Goal: Task Accomplishment & Management: Manage account settings

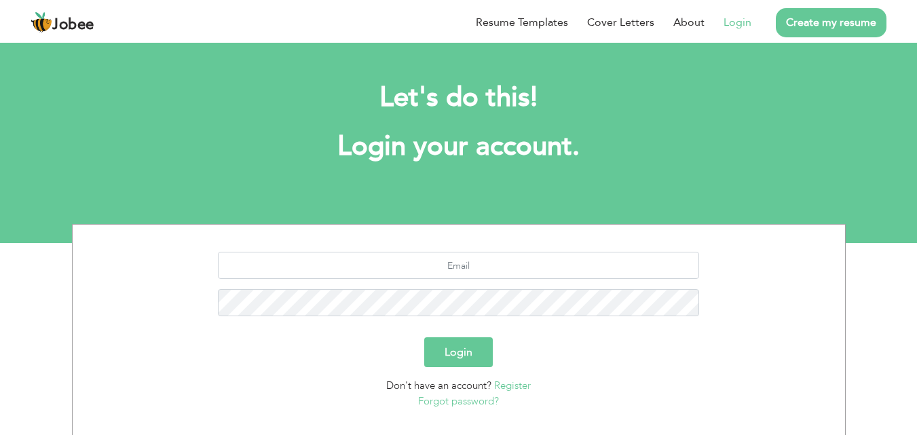
click at [734, 26] on link "Login" at bounding box center [738, 22] width 28 height 16
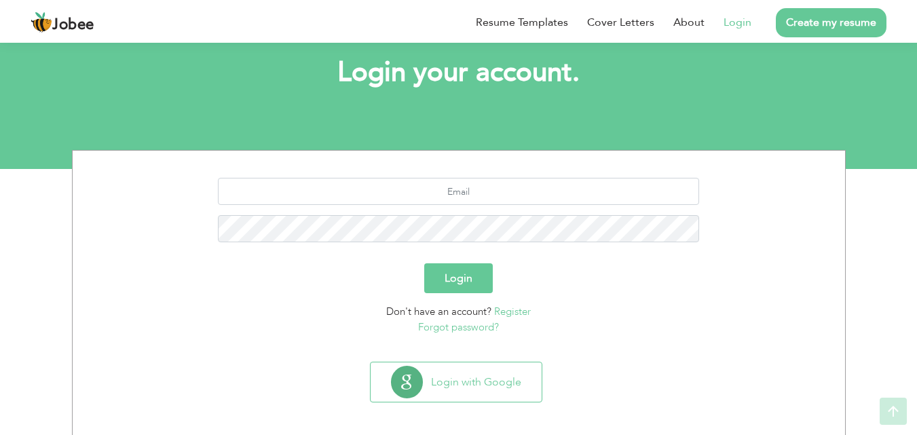
scroll to position [80, 0]
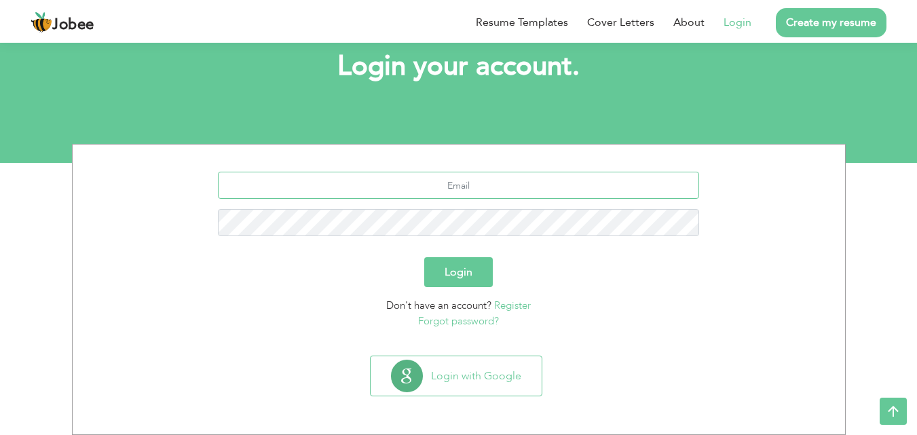
click at [444, 187] on input "text" at bounding box center [458, 185] width 481 height 27
type input "[EMAIL_ADDRESS][DOMAIN_NAME]"
click at [465, 270] on button "Login" at bounding box center [458, 272] width 69 height 30
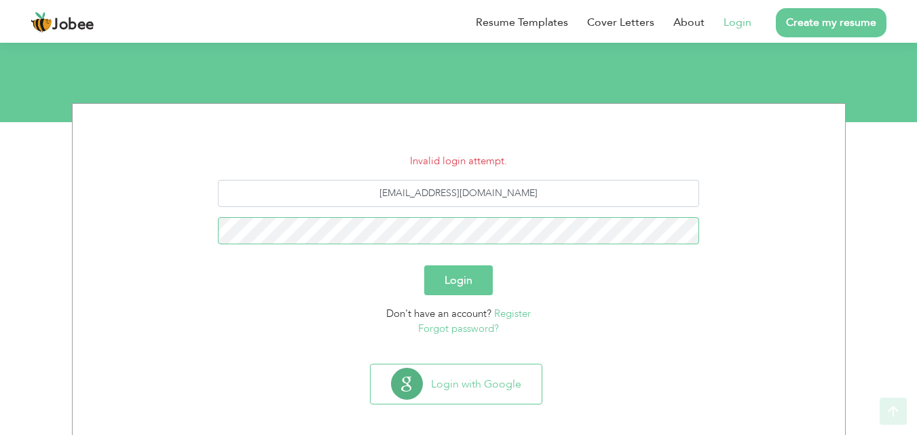
scroll to position [129, 0]
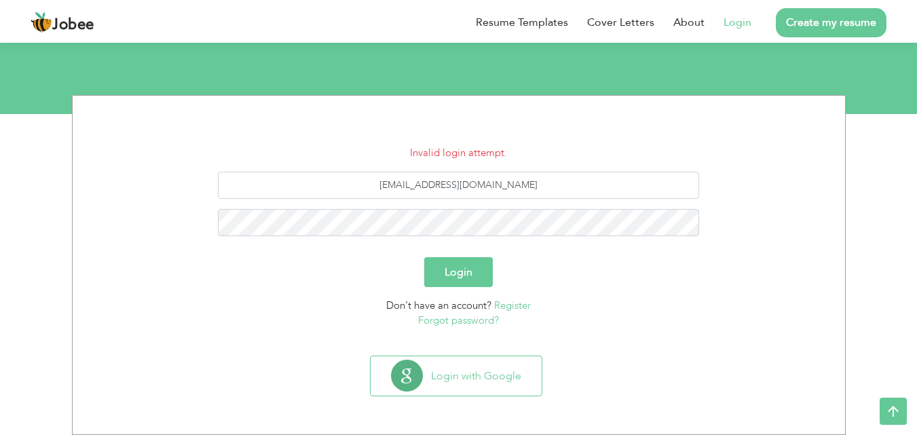
click at [466, 269] on button "Login" at bounding box center [458, 272] width 69 height 30
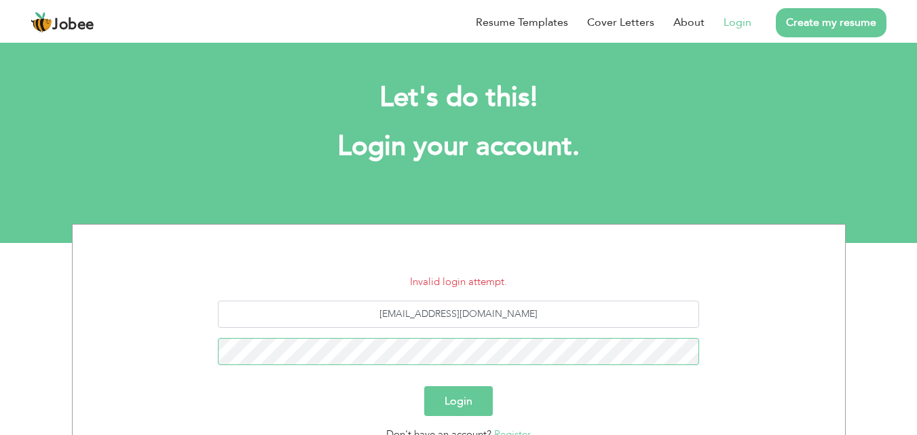
click at [424, 386] on button "Login" at bounding box center [458, 401] width 69 height 30
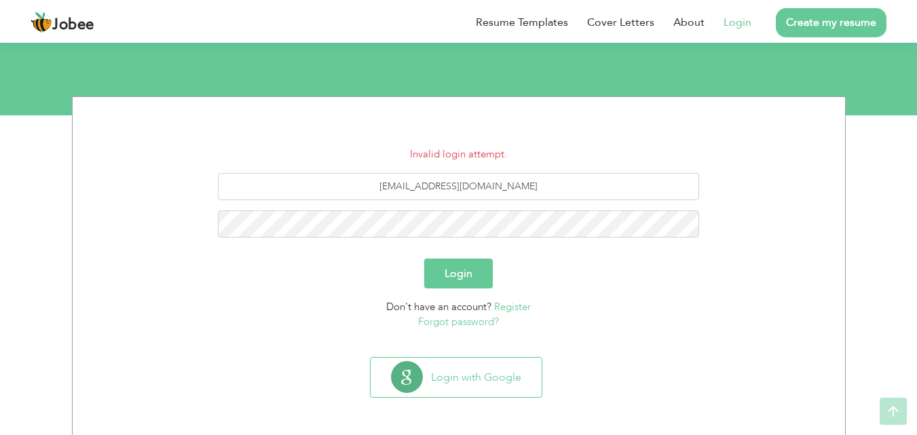
scroll to position [129, 0]
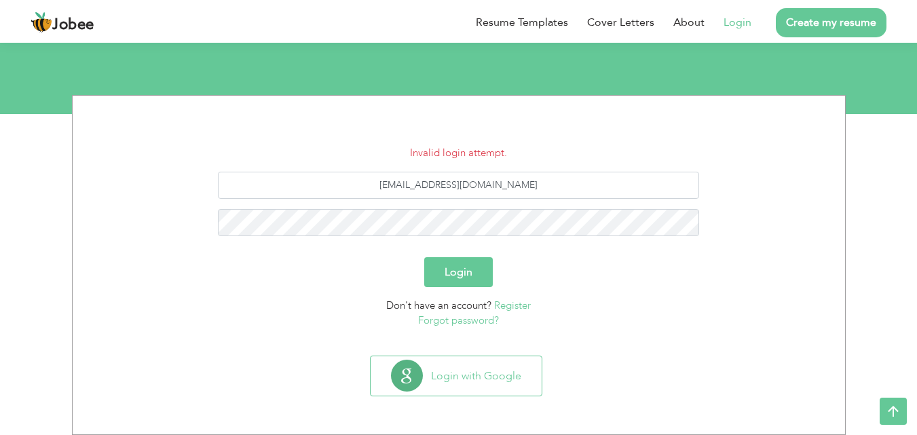
click at [475, 319] on link "Forgot password?" at bounding box center [458, 321] width 81 height 14
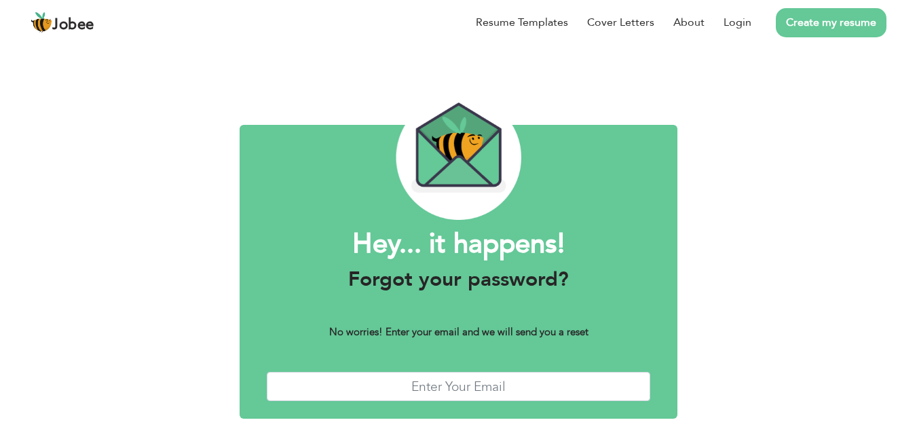
scroll to position [54, 0]
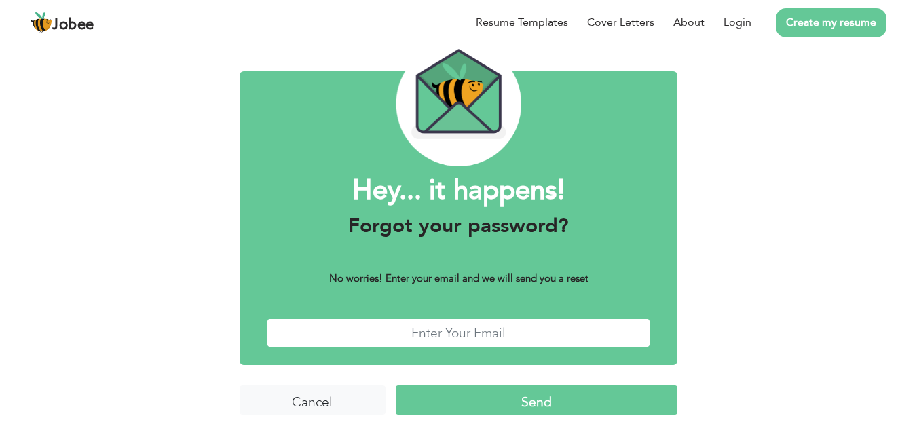
click at [475, 324] on input "text" at bounding box center [459, 332] width 384 height 29
type input "[EMAIL_ADDRESS][DOMAIN_NAME]"
click at [534, 393] on input "Send" at bounding box center [537, 400] width 282 height 29
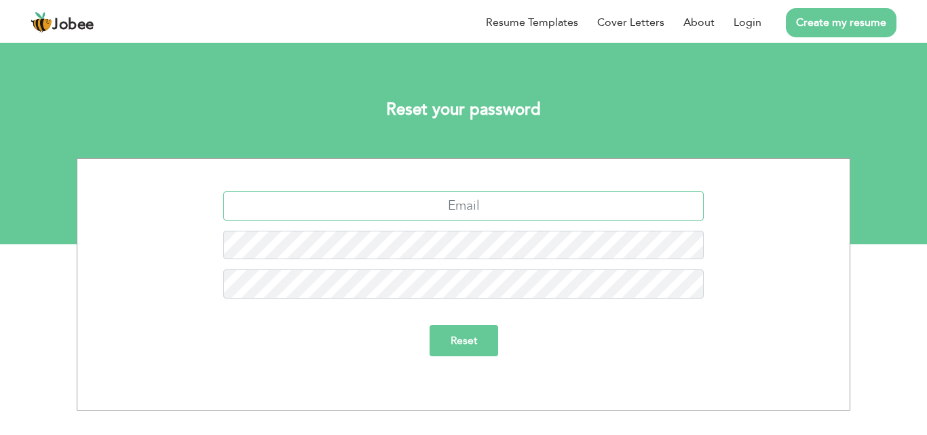
click at [470, 198] on input "text" at bounding box center [463, 205] width 481 height 29
type input "[EMAIL_ADDRESS][DOMAIN_NAME]"
click at [430, 325] on input "Reset" at bounding box center [464, 340] width 69 height 31
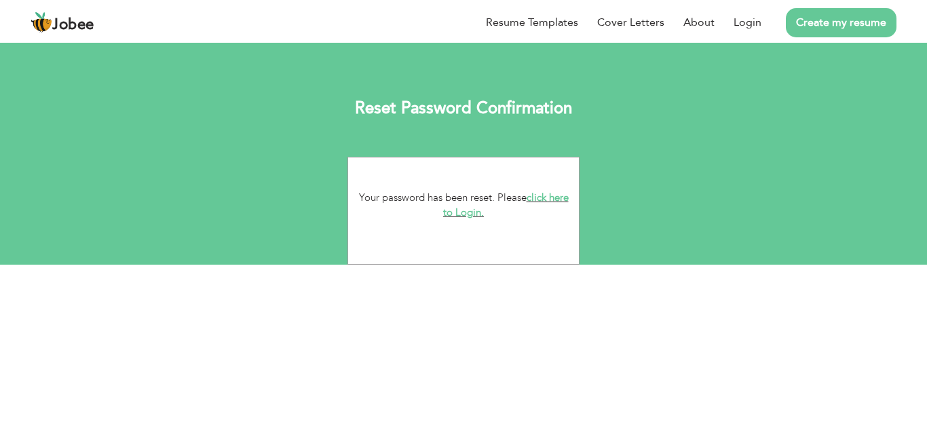
click at [553, 196] on link "click here to Login." at bounding box center [506, 205] width 126 height 29
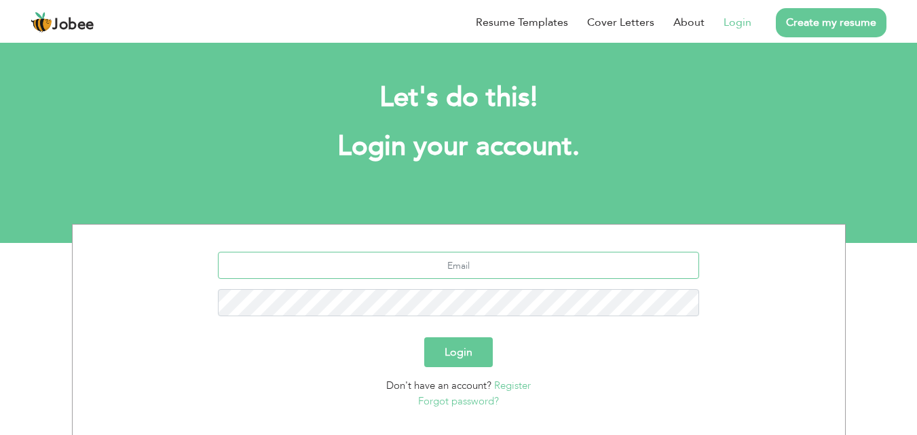
click at [465, 263] on input "text" at bounding box center [458, 265] width 481 height 27
type input "[EMAIL_ADDRESS][DOMAIN_NAME]"
click at [424, 337] on button "Login" at bounding box center [458, 352] width 69 height 30
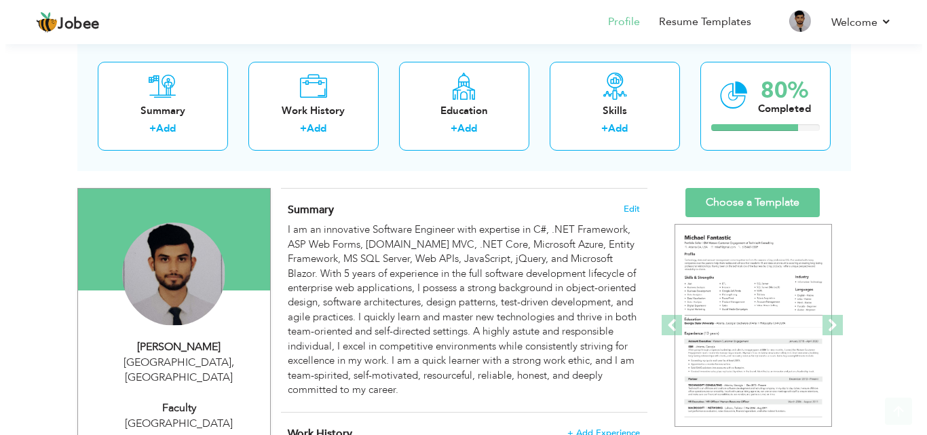
scroll to position [136, 0]
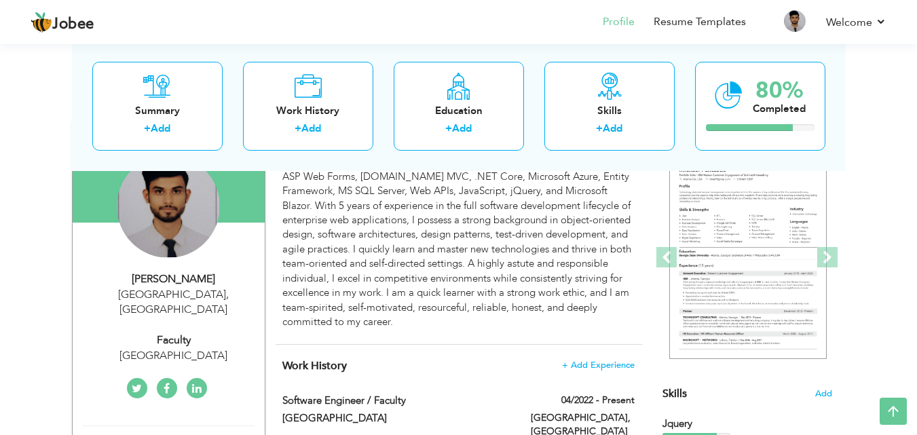
click at [181, 333] on div "Faculty" at bounding box center [174, 341] width 182 height 16
type input "[PERSON_NAME]"
type input "03333105836"
select select "number:166"
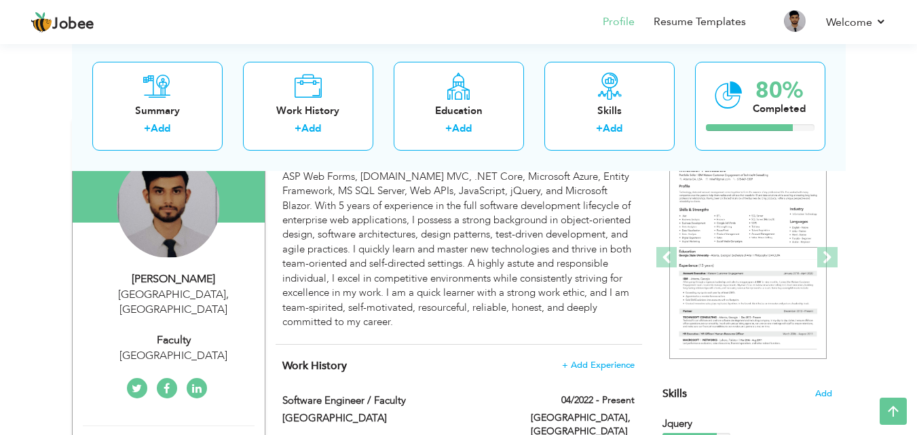
type input "[GEOGRAPHIC_DATA]"
select select "number:10"
type input "[GEOGRAPHIC_DATA]"
type input "Faculty"
type input "[URL][DOMAIN_NAME]"
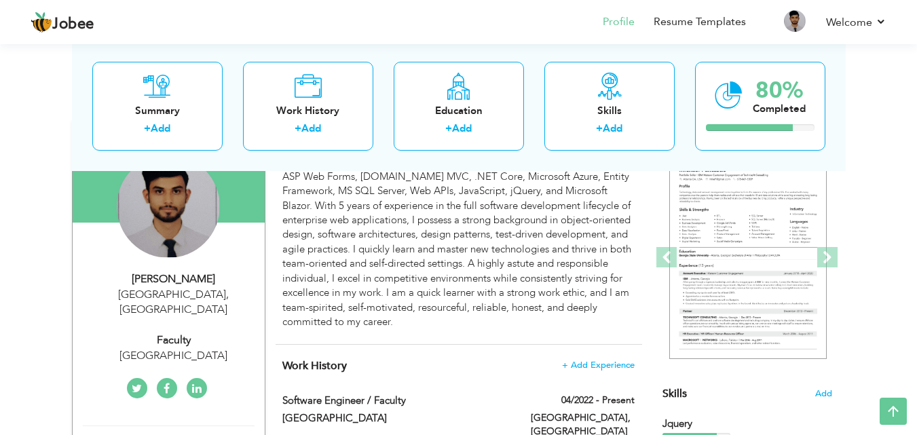
type input "[URL][DOMAIN_NAME]"
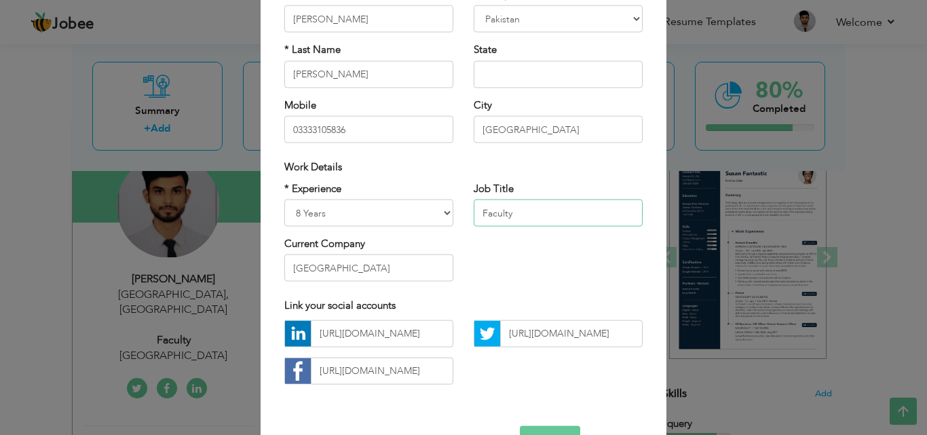
drag, startPoint x: 527, startPoint y: 213, endPoint x: 436, endPoint y: 215, distance: 91.7
click at [436, 215] on div "* Experience Entry Level Less than 1 Year 1 Year 2 Years 3 Years 4 Years 5 Year…" at bounding box center [463, 236] width 379 height 111
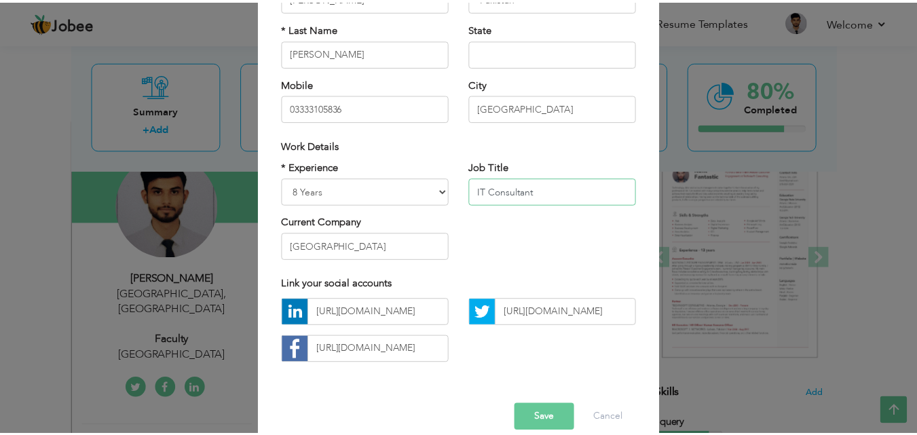
scroll to position [177, 0]
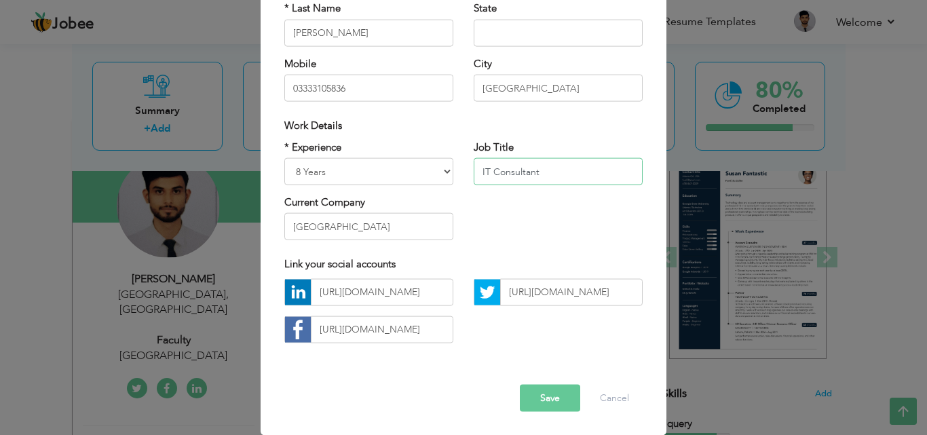
type input "IT Consultant"
drag, startPoint x: 383, startPoint y: 224, endPoint x: 269, endPoint y: 206, distance: 114.8
click at [274, 206] on div "* Experience Entry Level Less than 1 Year 1 Year 2 Years 3 Years 4 Years 5 Year…" at bounding box center [368, 195] width 189 height 111
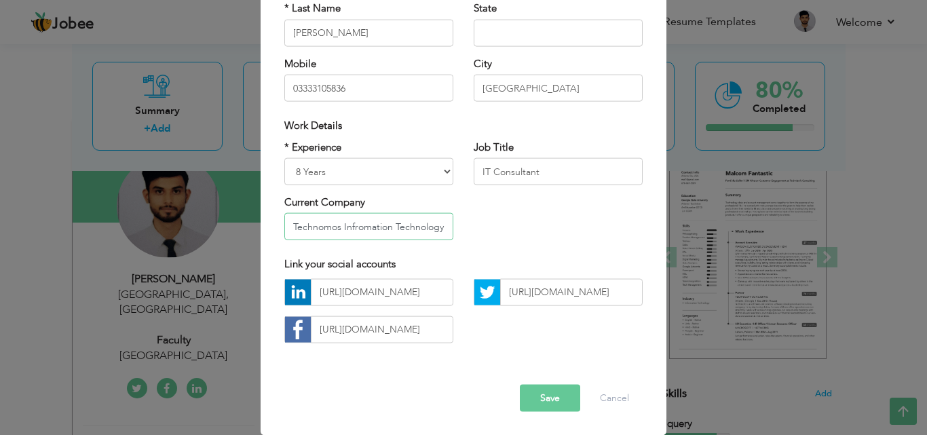
type input "Technomos Infromation Technology"
click at [543, 400] on button "Save" at bounding box center [550, 397] width 60 height 27
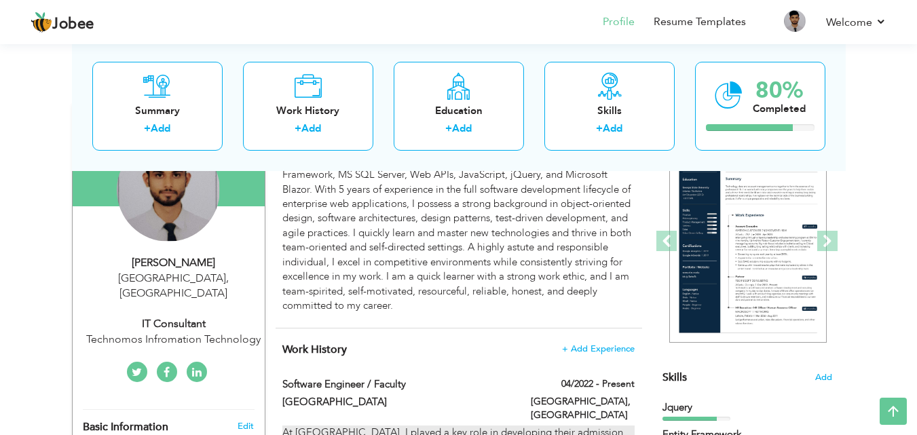
scroll to position [136, 0]
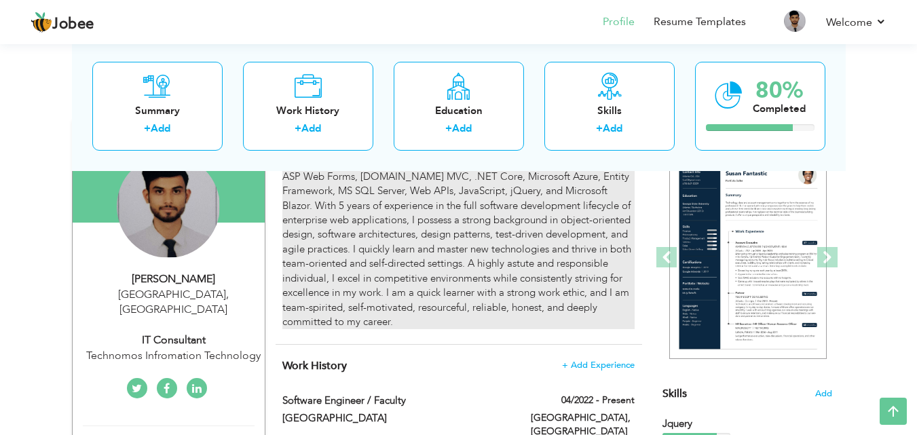
click at [459, 275] on div "I am an innovative Software Engineer with expertise in C#, .NET Framework, ASP …" at bounding box center [458, 242] width 352 height 174
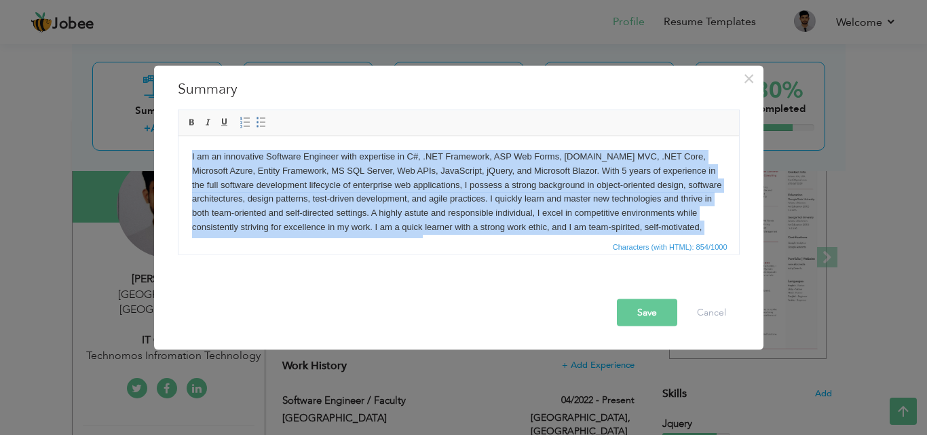
copy body "I am an innovative Software Engineer with expertise in C#, .NET Framework, ASP …"
click at [315, 174] on body "I am an innovative Software Engineer with expertise in C#, .NET Framework, ASP …" at bounding box center [458, 198] width 534 height 99
click at [381, 198] on body "I am an innovative Software Engineer with expertise in C#, .NET Framework, ASP …" at bounding box center [458, 198] width 534 height 99
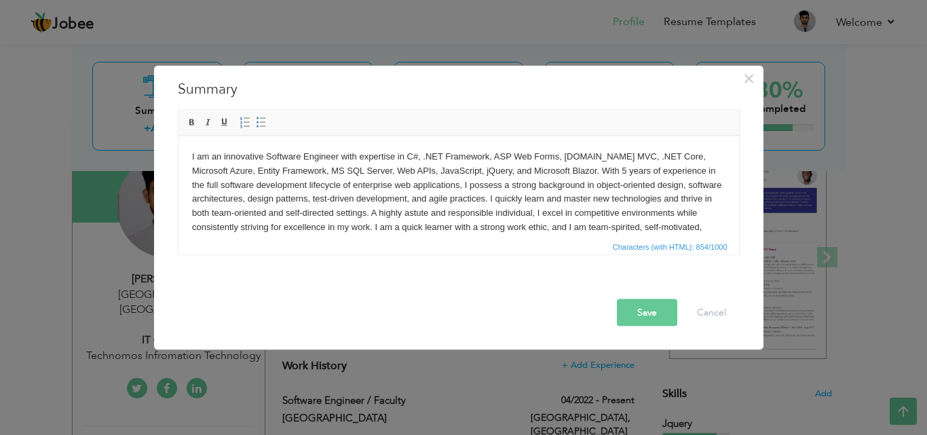
click at [493, 212] on body "I am an innovative Software Engineer with expertise in C#, .NET Framework, ASP …" at bounding box center [458, 198] width 534 height 99
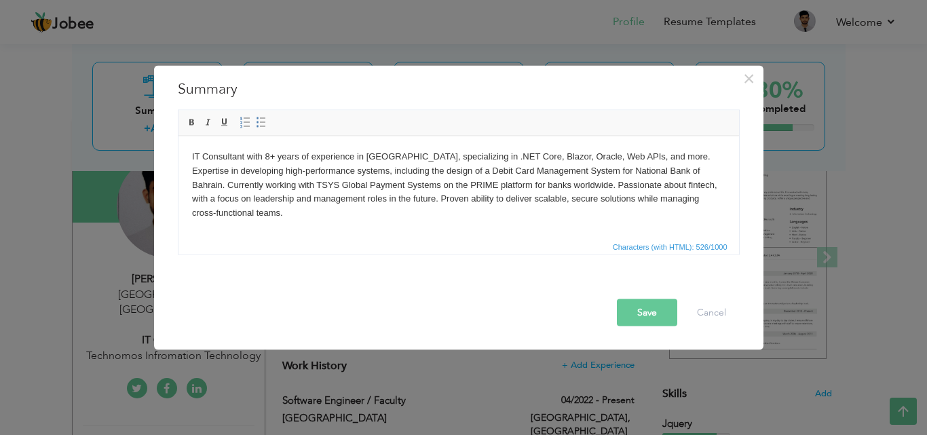
click at [310, 193] on body "IT Consultant with 8+ years of experience in [GEOGRAPHIC_DATA], specializing in…" at bounding box center [458, 184] width 534 height 71
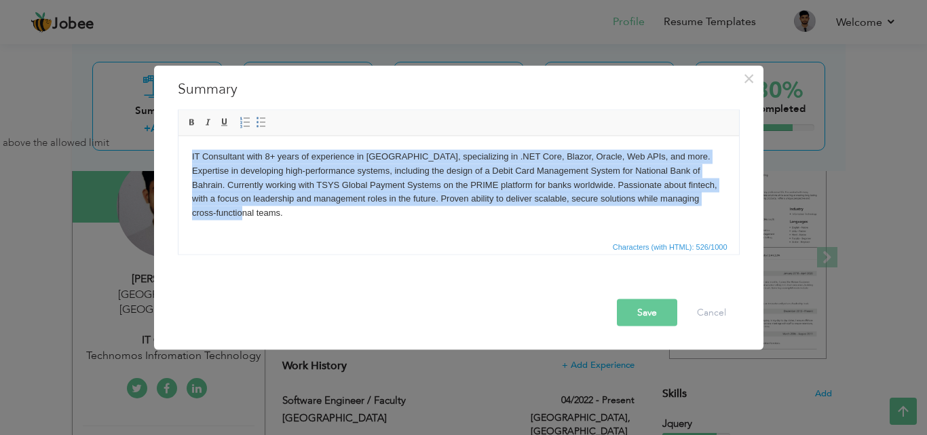
click at [287, 207] on body "IT Consultant with 8+ years of experience in [GEOGRAPHIC_DATA], specializing in…" at bounding box center [458, 184] width 534 height 71
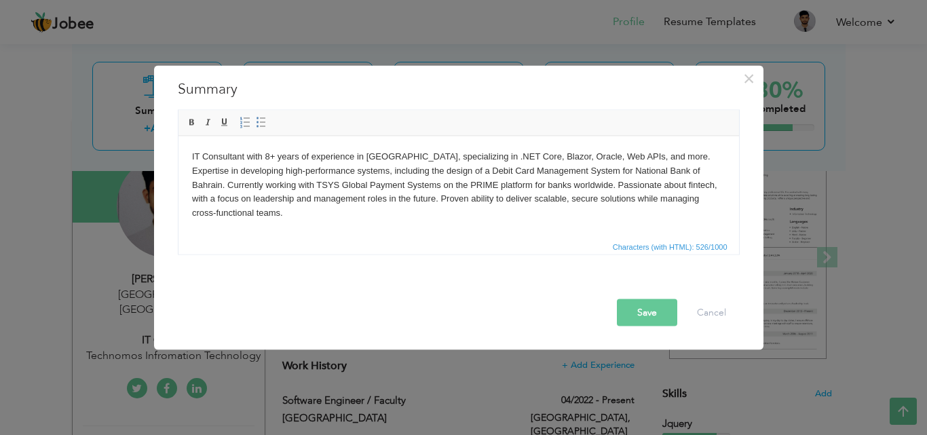
click at [396, 161] on body "IT Consultant with 8+ years of experience in [GEOGRAPHIC_DATA], specializing in…" at bounding box center [458, 184] width 534 height 71
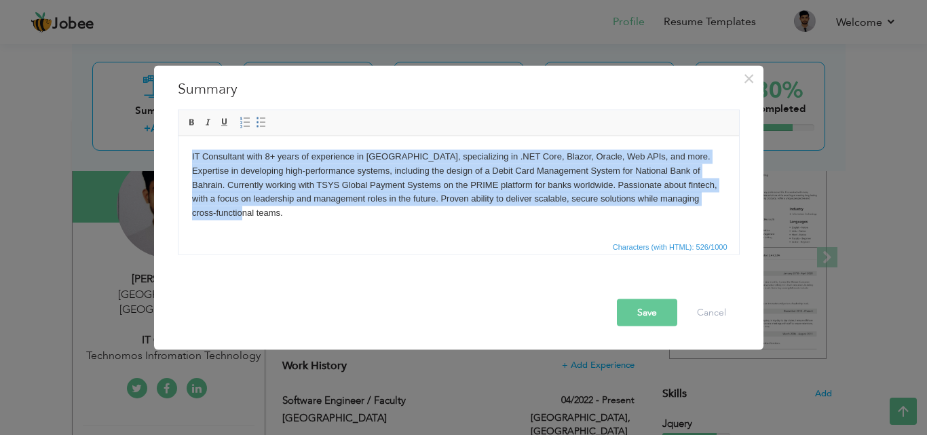
click at [353, 187] on body "IT Consultant with 8+ years of experience in [GEOGRAPHIC_DATA], specializing in…" at bounding box center [458, 184] width 534 height 71
drag, startPoint x: 278, startPoint y: 216, endPoint x: 341, endPoint y: 295, distance: 101.4
click at [178, 159] on html "IT Consultant with 8+ years of experience in [GEOGRAPHIC_DATA], specializing in…" at bounding box center [458, 185] width 561 height 98
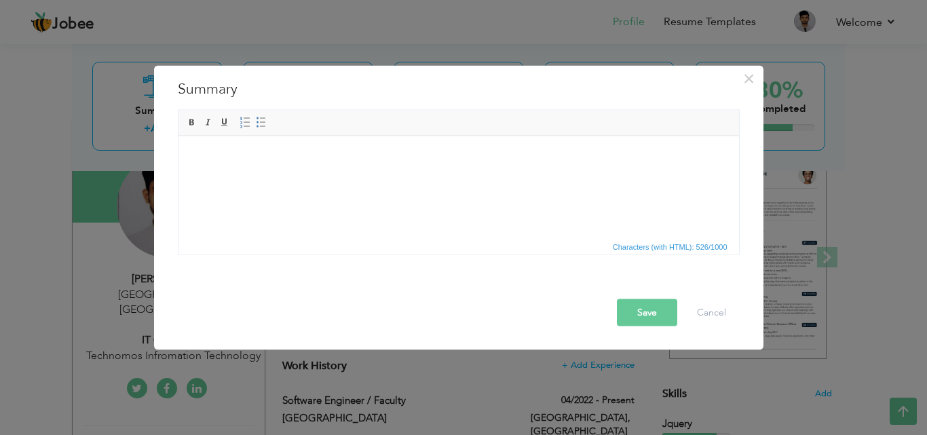
drag, startPoint x: 225, startPoint y: 169, endPoint x: 204, endPoint y: 174, distance: 20.9
click at [204, 174] on html at bounding box center [458, 156] width 561 height 41
click at [195, 160] on body at bounding box center [458, 156] width 534 height 14
click at [250, 177] on html at bounding box center [458, 156] width 561 height 41
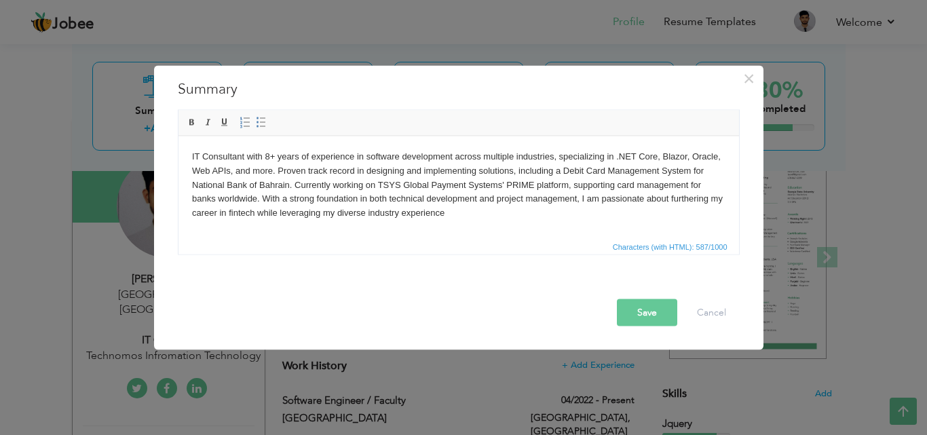
click at [693, 156] on body "IT Consultant with 8+ years of experience in software development across multip…" at bounding box center [458, 184] width 534 height 71
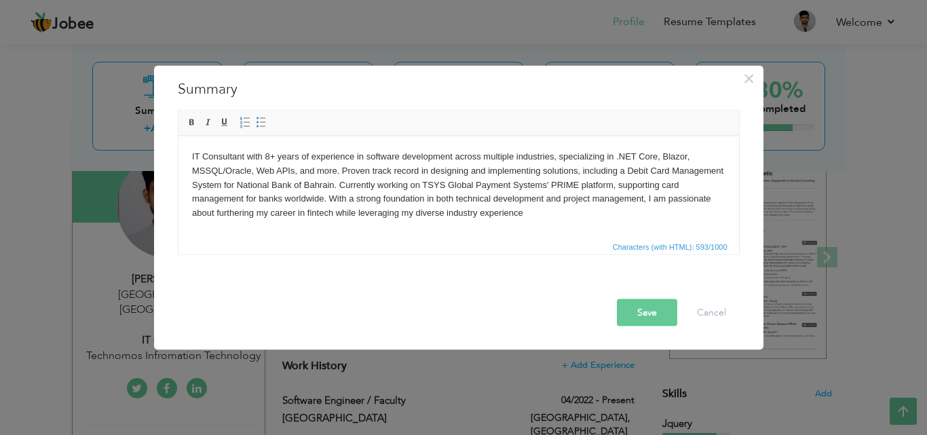
click at [253, 173] on body "IT Consultant with 8+ years of experience in software development across multip…" at bounding box center [458, 184] width 534 height 71
click at [643, 307] on button "Save" at bounding box center [647, 312] width 60 height 27
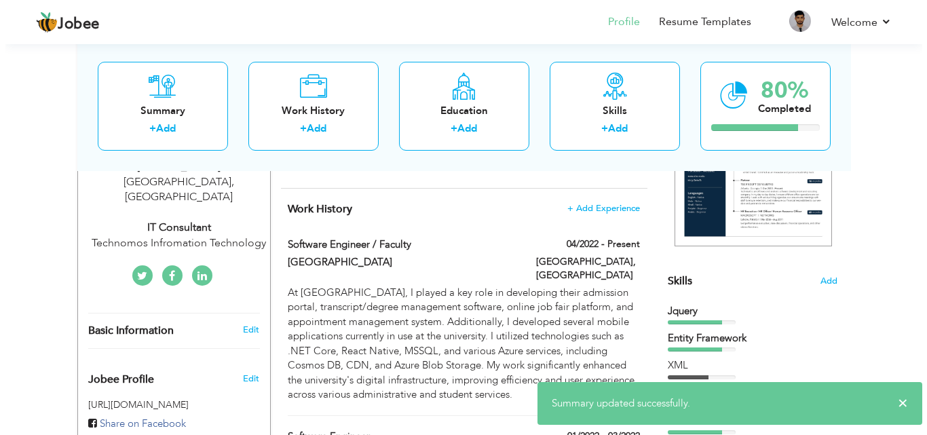
scroll to position [272, 0]
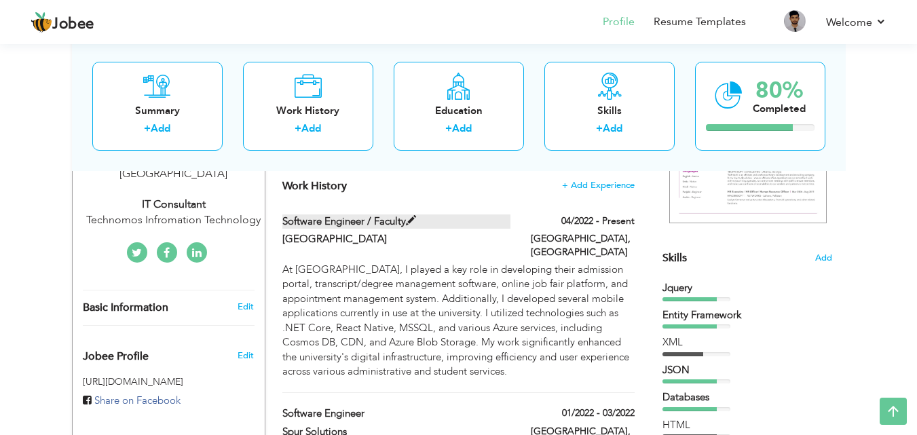
click at [424, 222] on label "Software Engineer / Faculty" at bounding box center [396, 222] width 228 height 14
type input "Software Engineer / Faculty"
type input "[GEOGRAPHIC_DATA]"
type input "04/2022"
type input "[GEOGRAPHIC_DATA]"
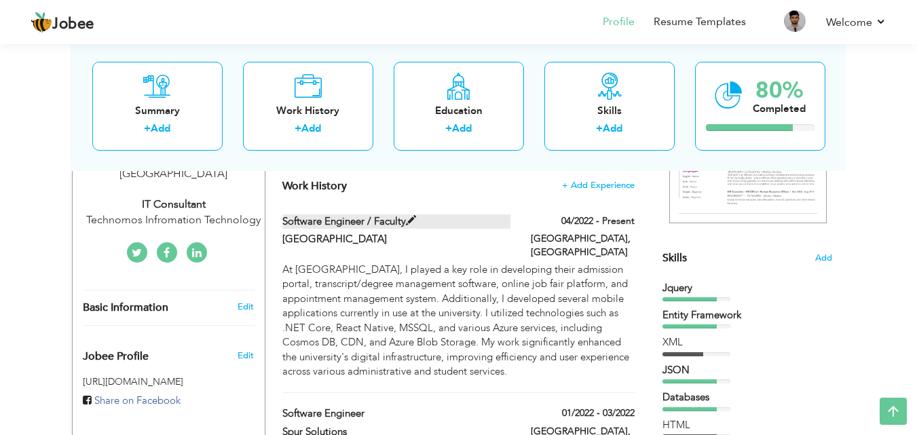
type input "[GEOGRAPHIC_DATA]"
checkbox input "true"
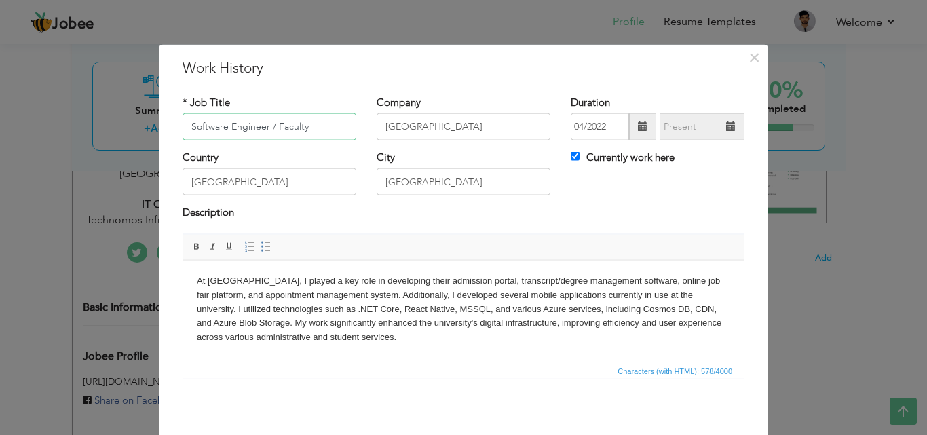
drag, startPoint x: 272, startPoint y: 126, endPoint x: 61, endPoint y: 126, distance: 211.1
click at [61, 126] on div "× Work History * Job Title Software Engineer / Faculty Company [GEOGRAPHIC_DATA…" at bounding box center [463, 217] width 927 height 435
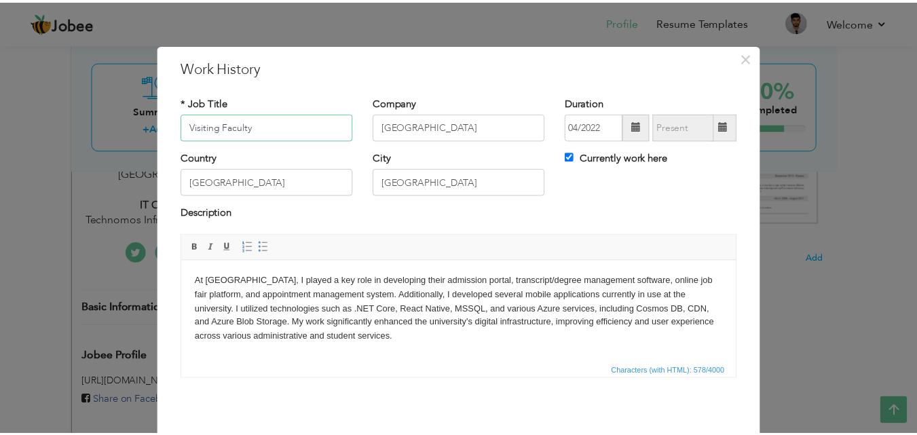
scroll to position [54, 0]
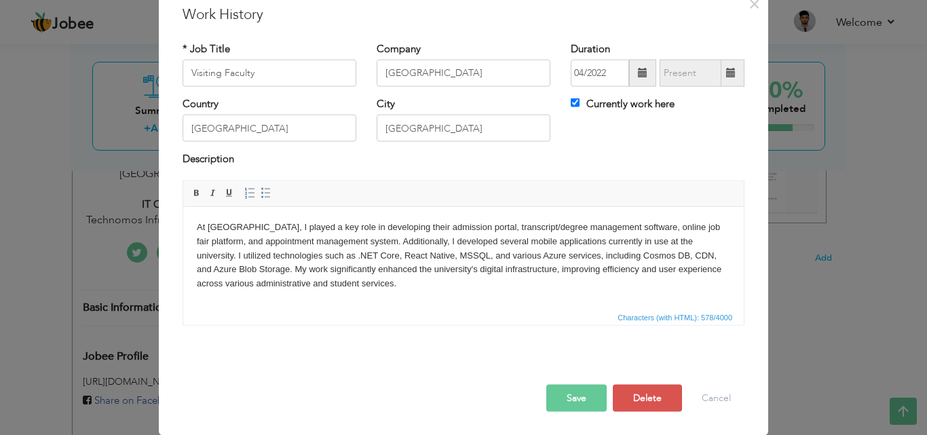
click at [363, 260] on body "At [GEOGRAPHIC_DATA], I played a key role in developing their admission portal,…" at bounding box center [464, 255] width 534 height 71
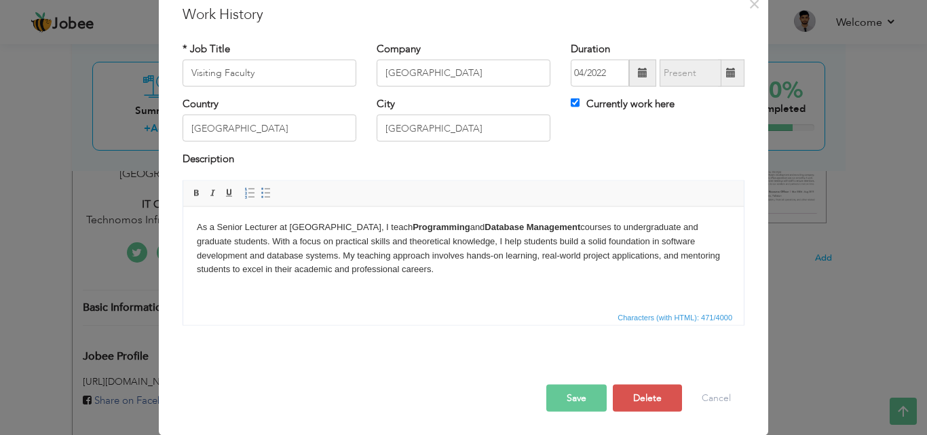
click at [571, 394] on button "Save" at bounding box center [576, 397] width 60 height 27
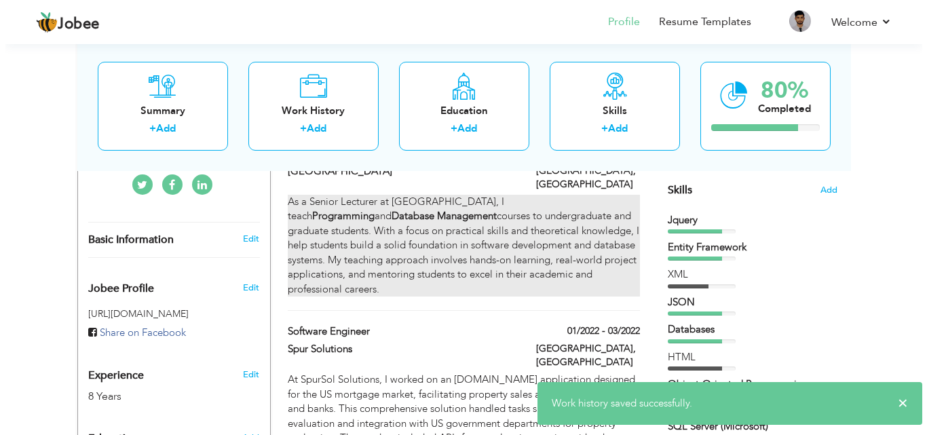
scroll to position [272, 0]
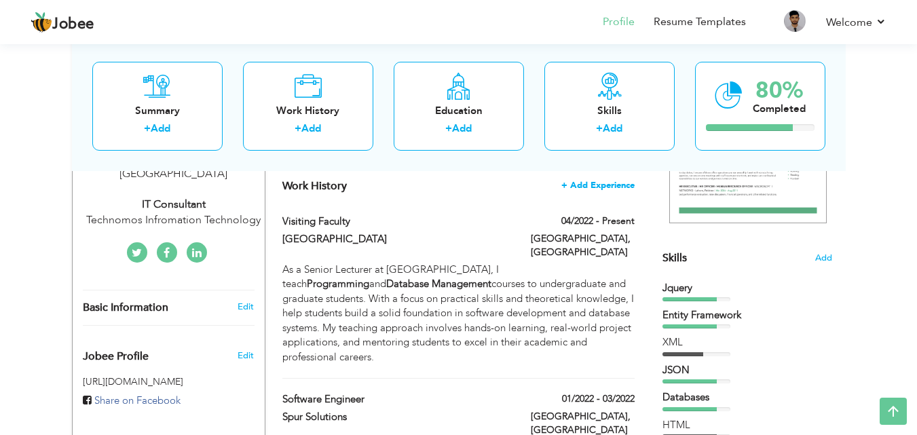
click at [587, 187] on span "+ Add Experience" at bounding box center [597, 186] width 73 height 10
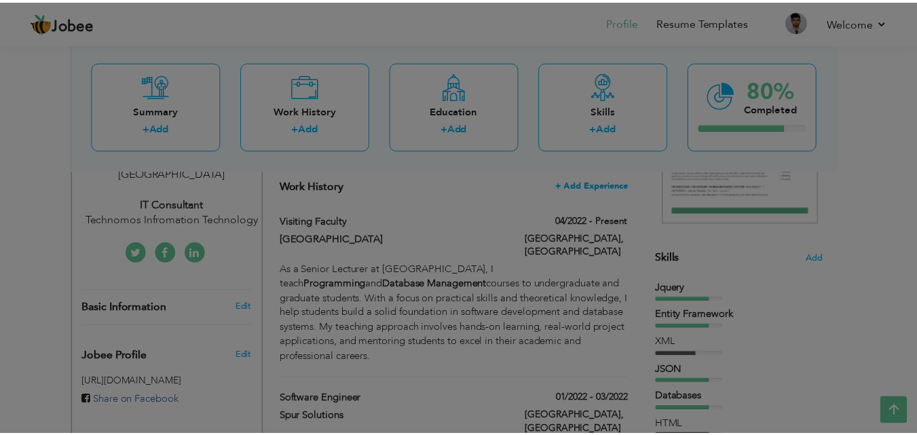
scroll to position [0, 0]
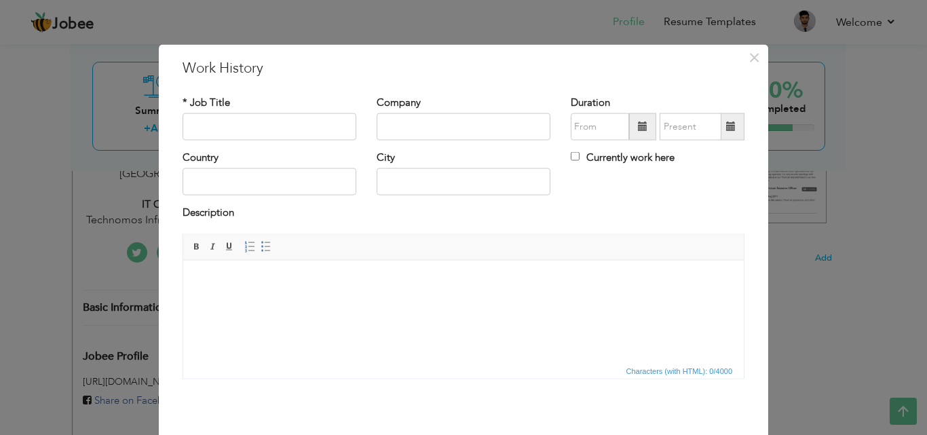
click at [803, 305] on div "× Work History * Job Title Company Duration Currently work here Country" at bounding box center [463, 217] width 927 height 435
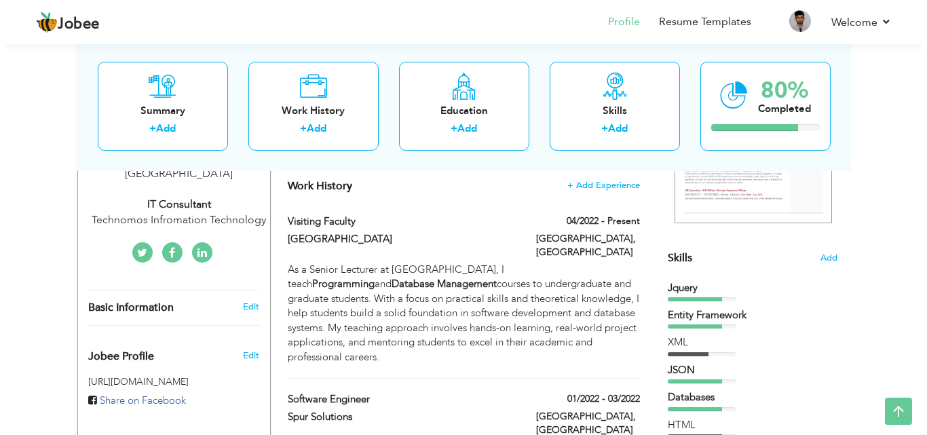
scroll to position [256, 0]
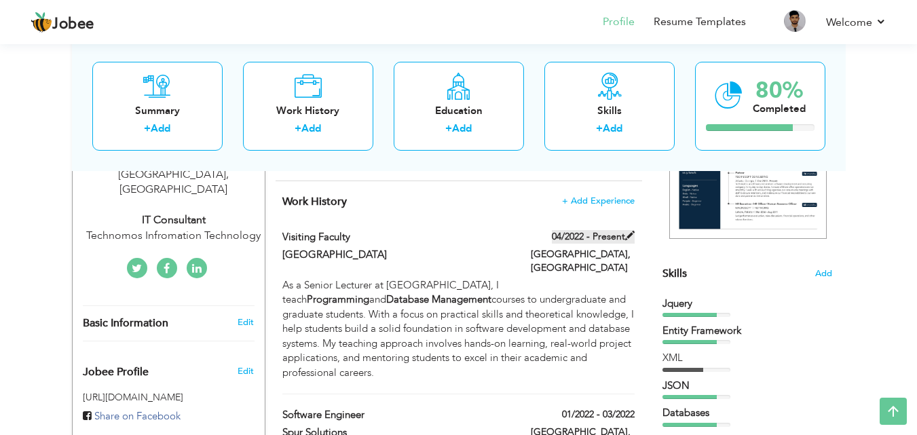
click at [572, 235] on label "04/2022 - Present" at bounding box center [593, 237] width 83 height 14
type input "Visiting Faculty"
type input "[GEOGRAPHIC_DATA]"
type input "04/2022"
type input "[GEOGRAPHIC_DATA]"
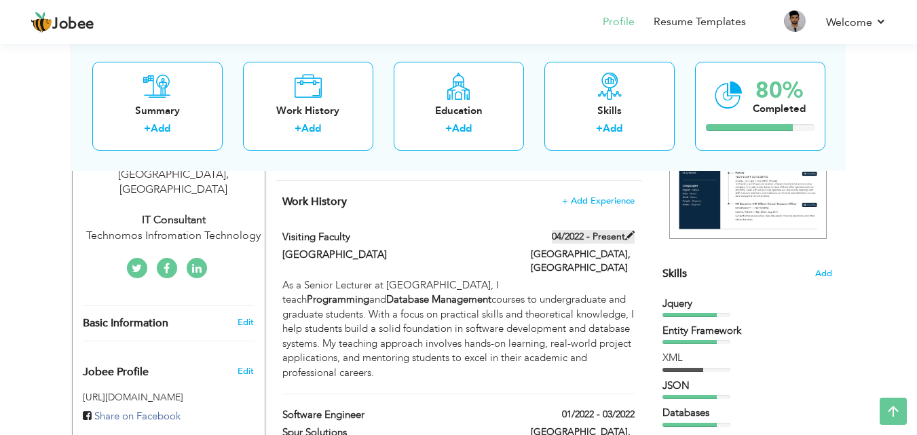
type input "[GEOGRAPHIC_DATA]"
checkbox input "true"
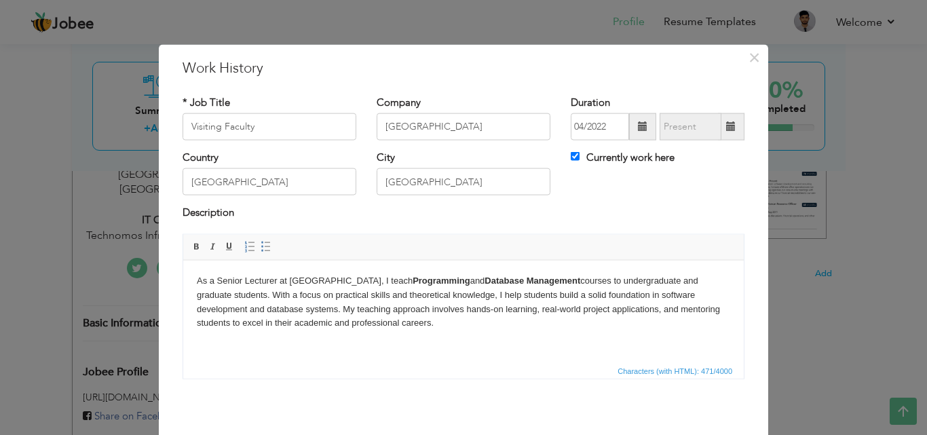
click at [642, 125] on span at bounding box center [643, 127] width 10 height 10
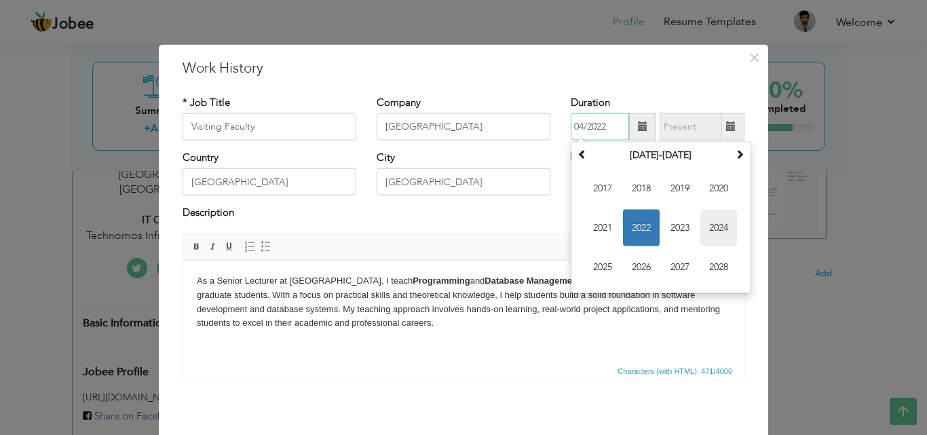
click at [709, 230] on span "2024" at bounding box center [719, 228] width 37 height 37
click at [675, 191] on span "Mar" at bounding box center [680, 188] width 37 height 37
type input "03/2024"
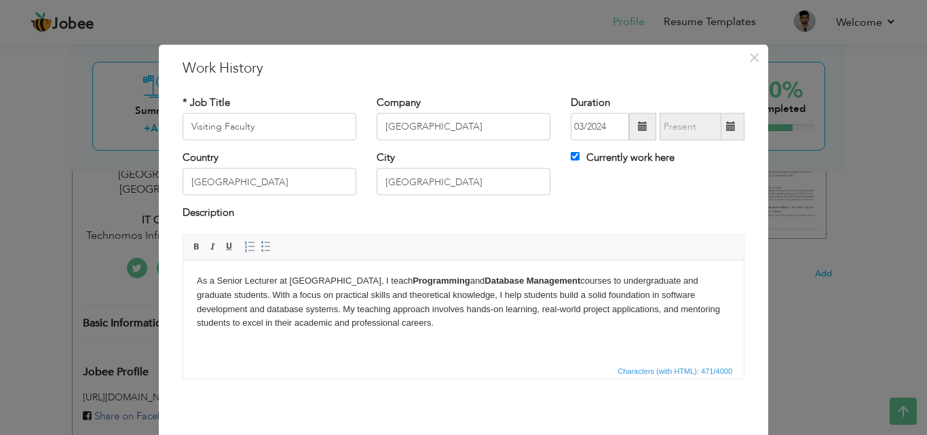
scroll to position [54, 0]
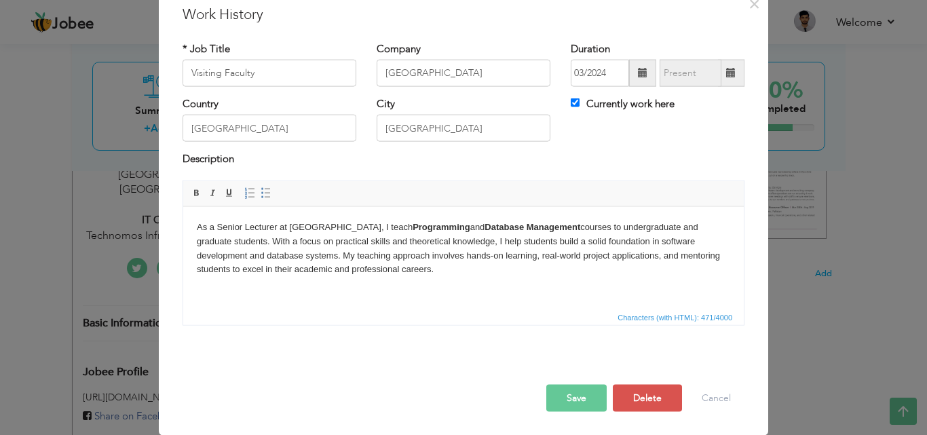
click at [577, 386] on button "Save" at bounding box center [576, 397] width 60 height 27
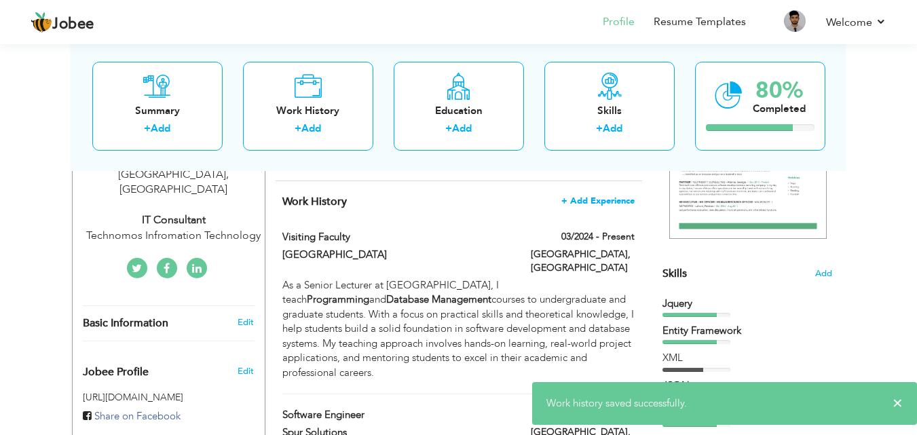
click at [588, 200] on span "+ Add Experience" at bounding box center [597, 201] width 73 height 10
checkbox input "false"
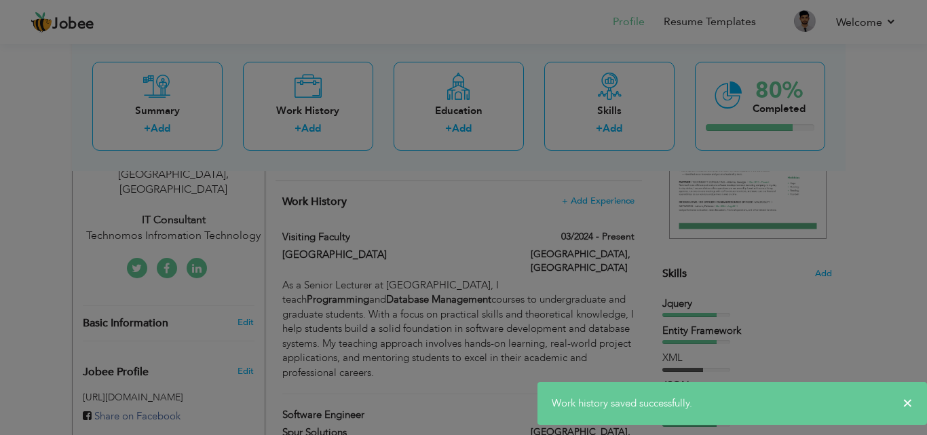
scroll to position [0, 0]
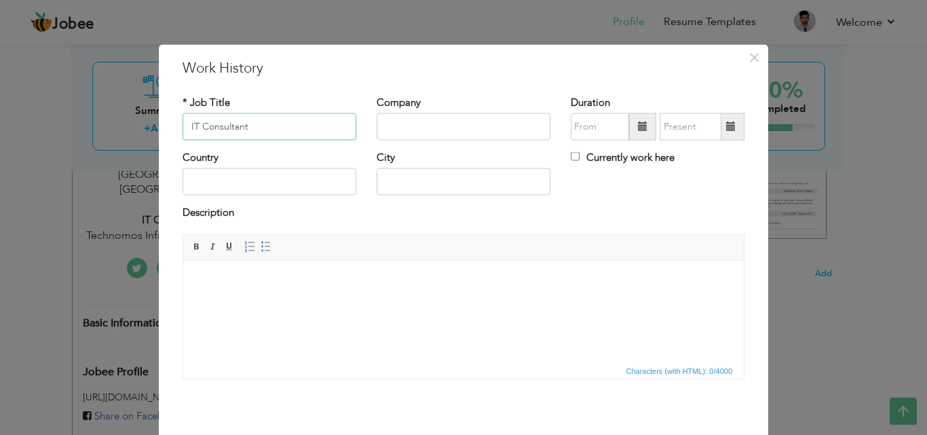
type input "IT Consultant"
type input "Technomos Information Technology"
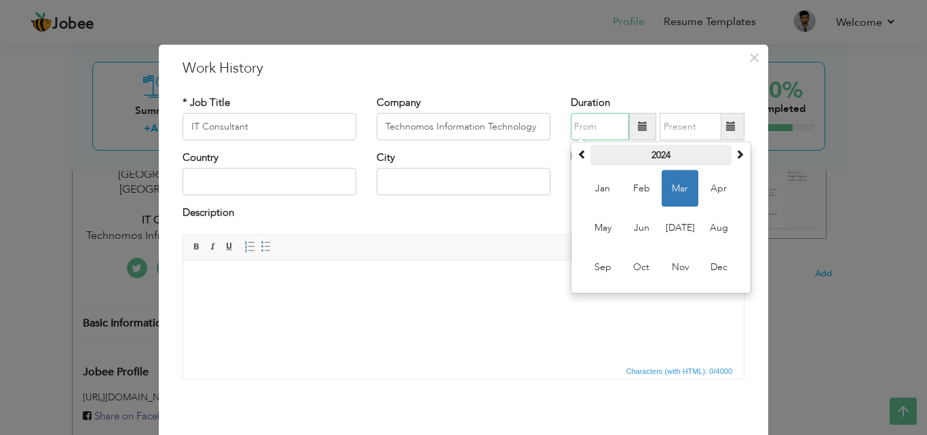
click at [650, 155] on th "2024" at bounding box center [661, 155] width 141 height 20
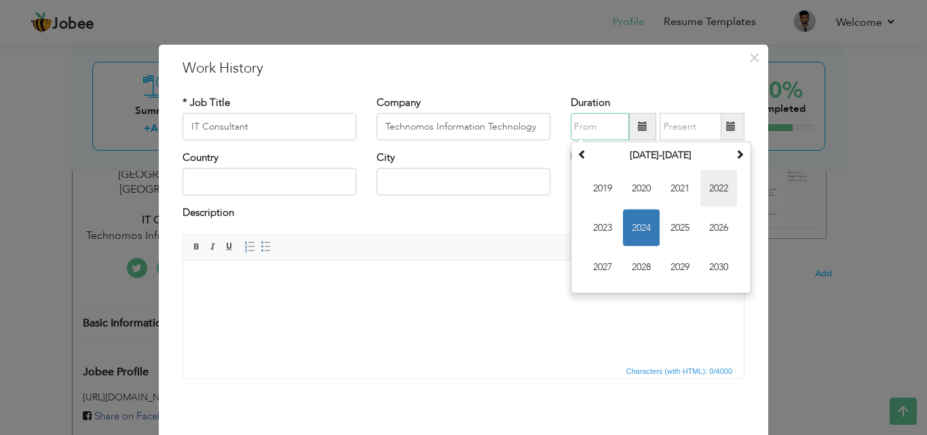
click at [715, 189] on span "2022" at bounding box center [719, 188] width 37 height 37
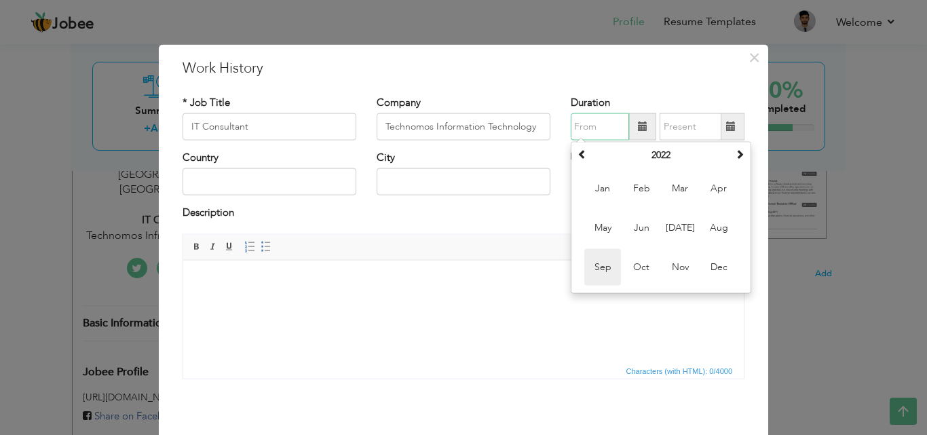
drag, startPoint x: 596, startPoint y: 268, endPoint x: 420, endPoint y: 5, distance: 317.1
click at [596, 268] on span "Sep" at bounding box center [602, 267] width 37 height 37
type input "09/2022"
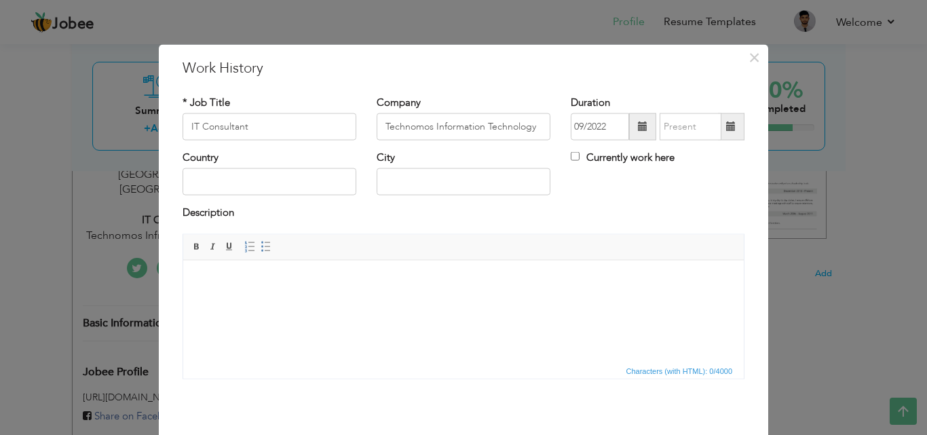
click at [581, 155] on label "Currently work here" at bounding box center [623, 158] width 104 height 14
click at [580, 155] on input "Currently work here" at bounding box center [575, 156] width 9 height 9
checkbox input "true"
click at [268, 187] on input "text" at bounding box center [270, 181] width 174 height 27
type input "[GEOGRAPHIC_DATA]"
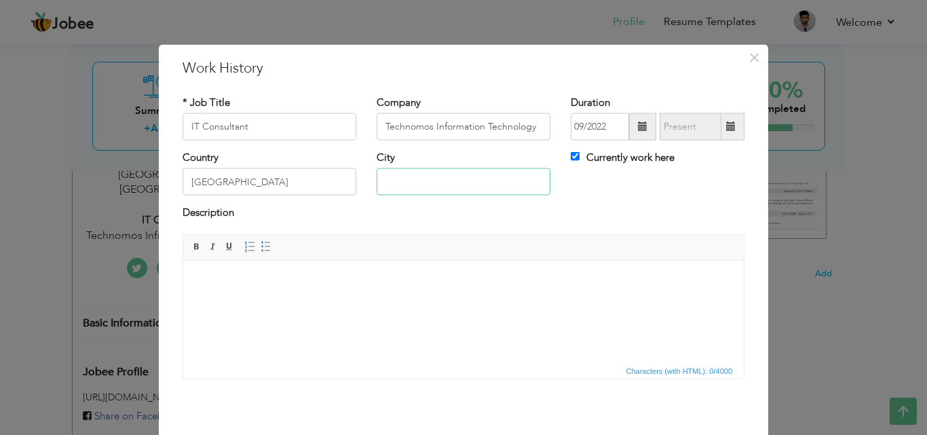
type input "[GEOGRAPHIC_DATA]"
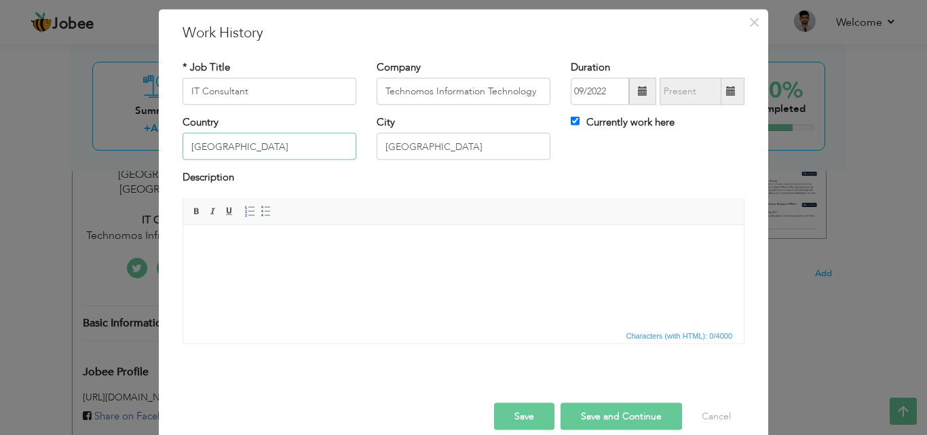
scroll to position [54, 0]
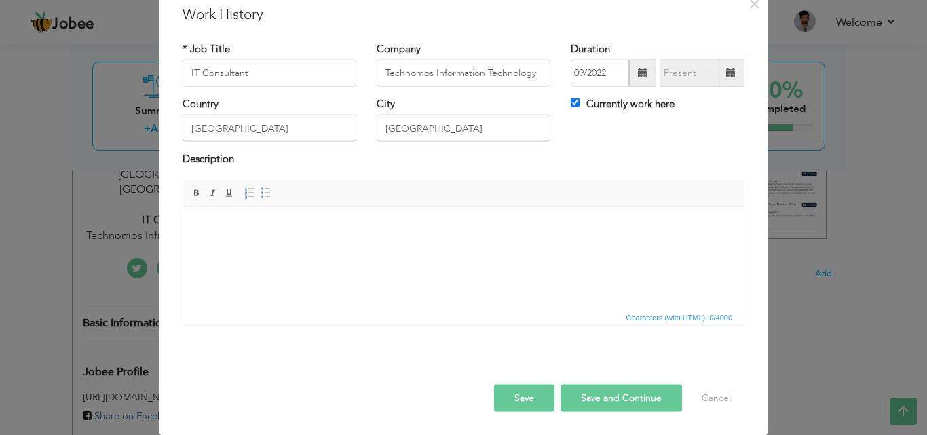
click at [227, 219] on html at bounding box center [463, 226] width 561 height 41
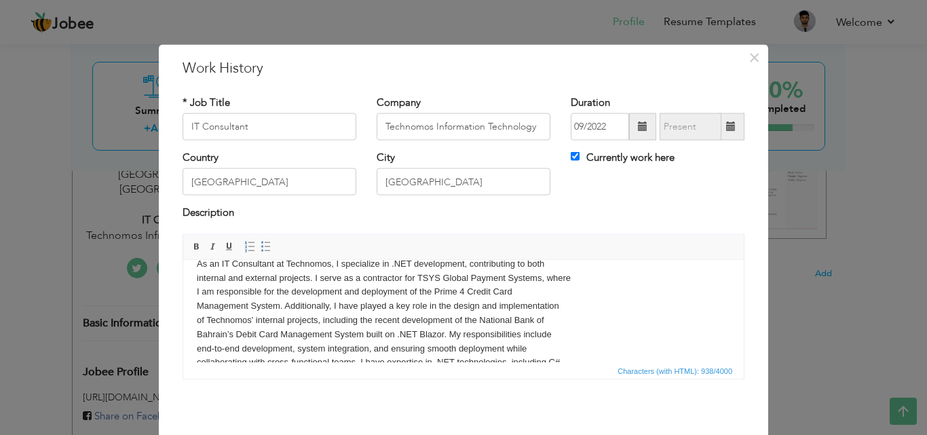
scroll to position [0, 0]
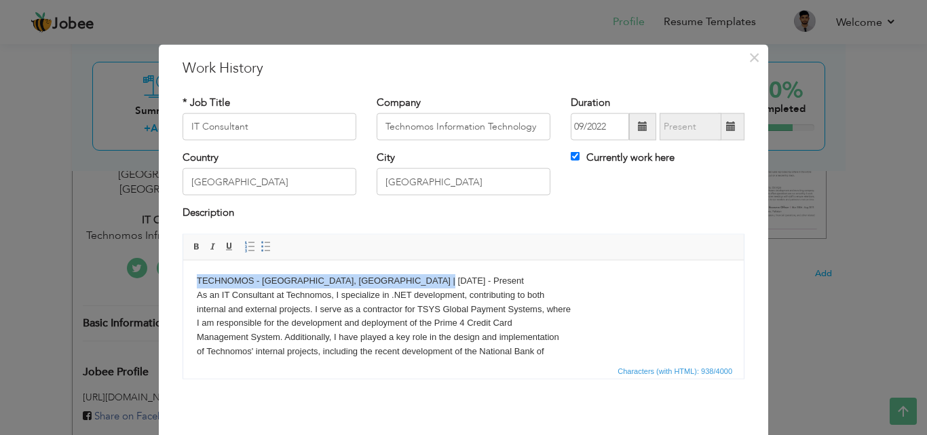
drag, startPoint x: 430, startPoint y: 283, endPoint x: 186, endPoint y: 270, distance: 244.7
click at [186, 270] on html "TECHNOMOS - [GEOGRAPHIC_DATA], [GEOGRAPHIC_DATA] | [DATE] - Present As an IT Co…" at bounding box center [463, 351] width 561 height 183
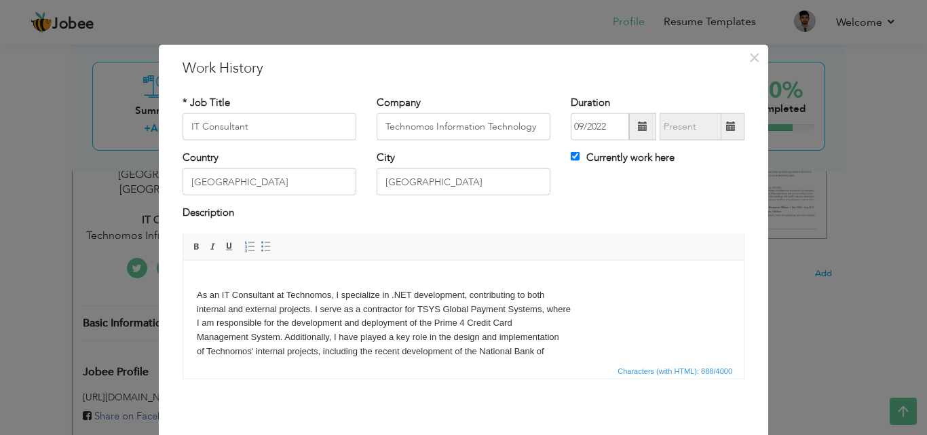
click at [198, 293] on body "As an IT Consultant at Technomos, I specialize in .NET development, contributin…" at bounding box center [464, 351] width 534 height 155
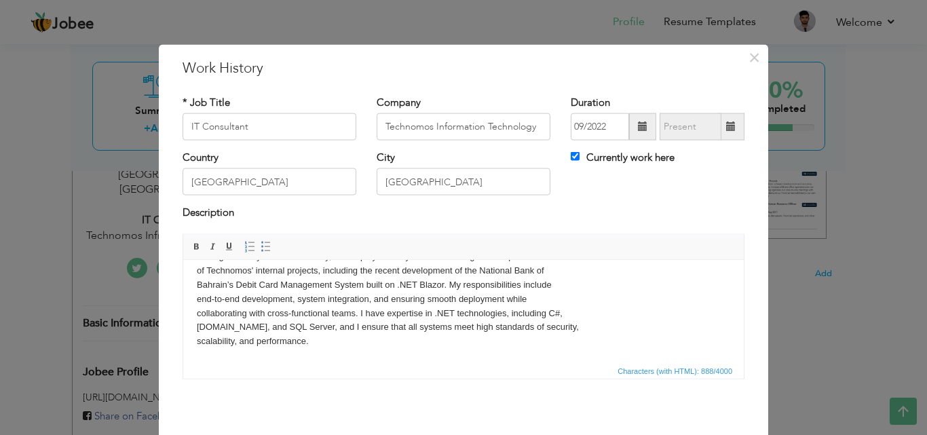
scroll to position [54, 0]
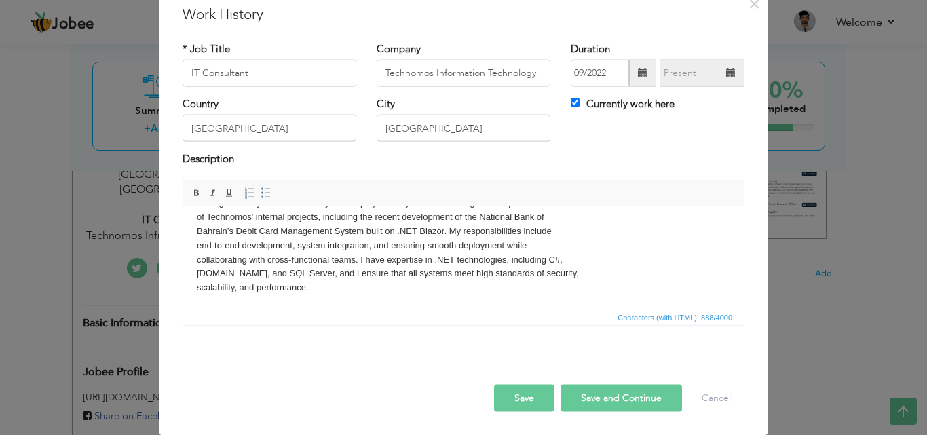
click at [440, 269] on body "As an IT Consultant at Technomos, I specialize in .NET development, contributin…" at bounding box center [464, 223] width 534 height 141
click at [529, 400] on button "Save" at bounding box center [524, 397] width 60 height 27
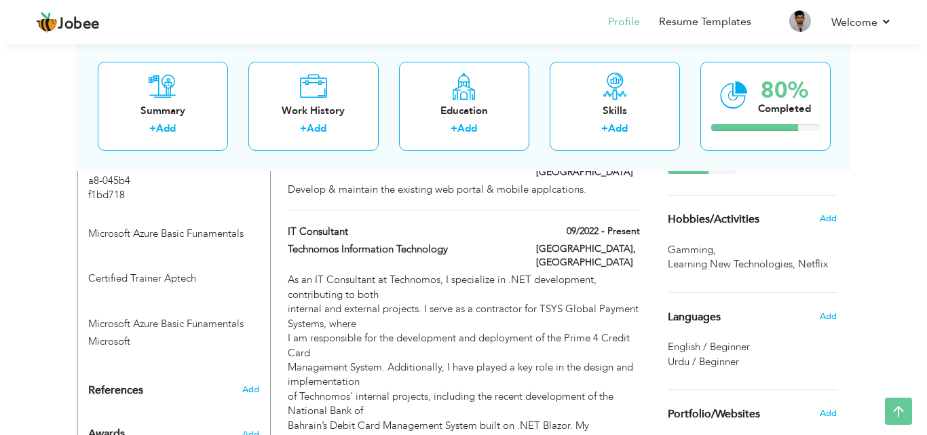
scroll to position [830, 0]
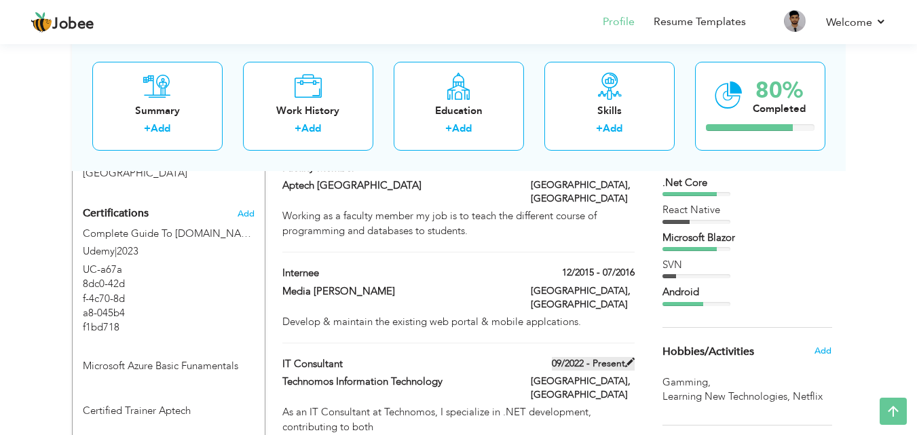
click at [627, 358] on span at bounding box center [630, 363] width 10 height 10
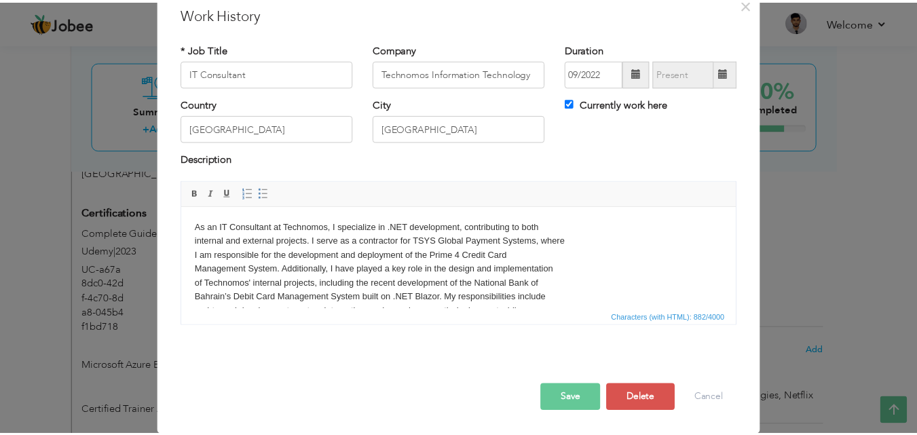
scroll to position [0, 0]
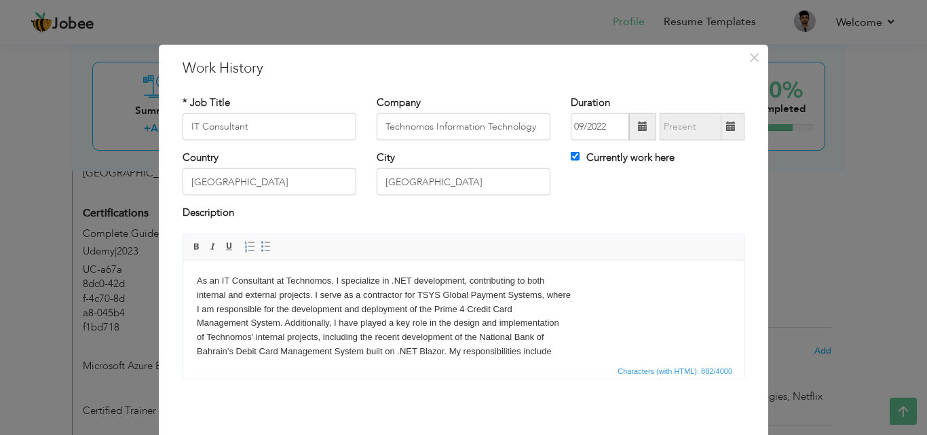
click at [603, 313] on body "As an IT Consultant at Technomos, I specialize in .NET development, contributin…" at bounding box center [464, 344] width 534 height 141
click at [749, 56] on span "×" at bounding box center [755, 57] width 12 height 24
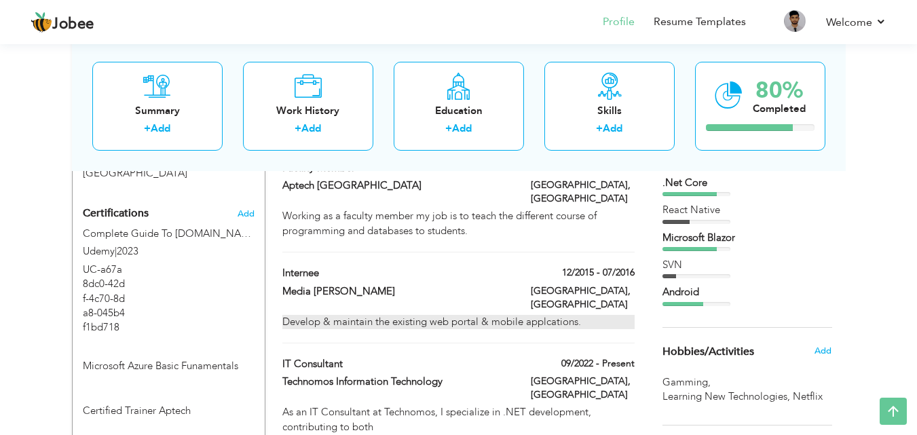
drag, startPoint x: 461, startPoint y: 274, endPoint x: 468, endPoint y: 242, distance: 33.4
click at [468, 242] on div "Work History + Add Experience Visiting Faculty 03/2024 - Present Visiting Facul…" at bounding box center [459, 148] width 367 height 1083
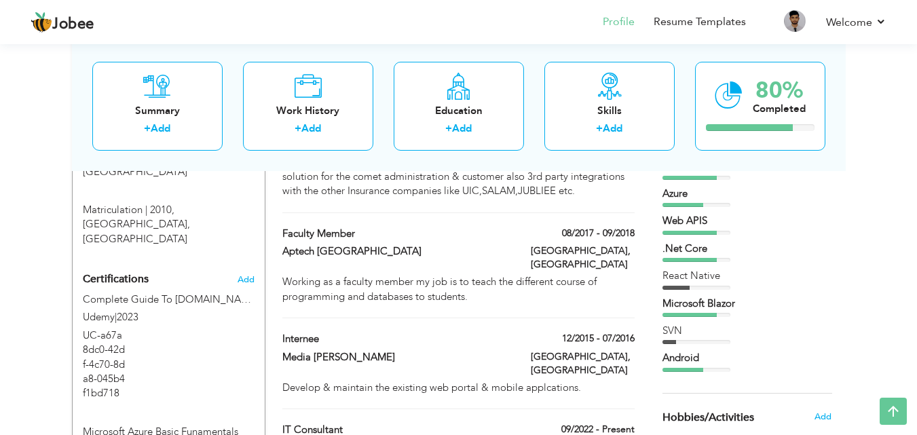
scroll to position [764, 0]
